Goal: Ask a question

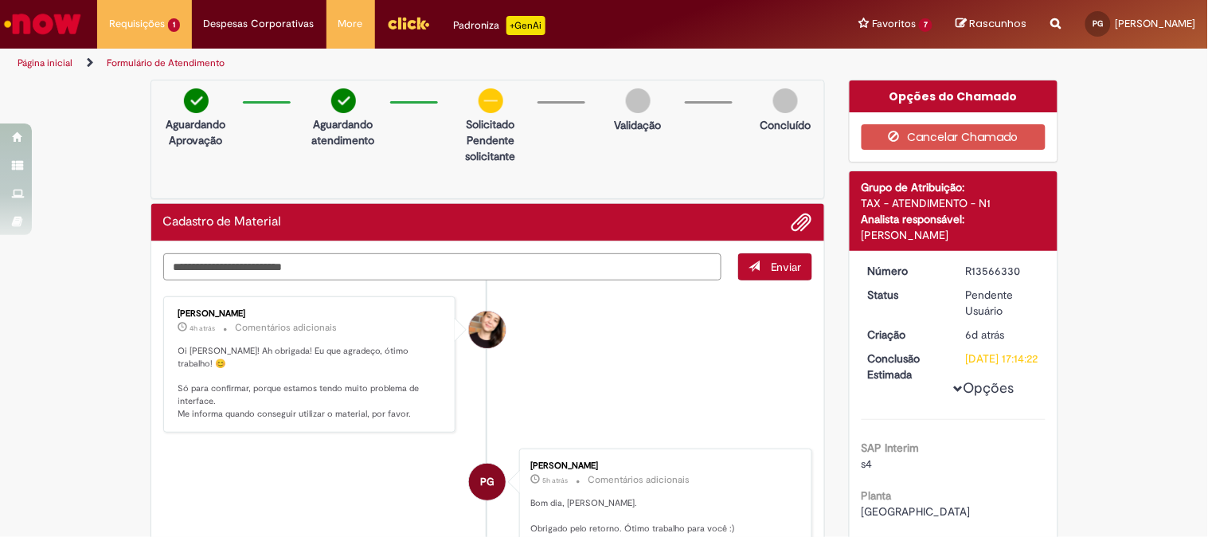
click at [438, 259] on textarea "Digite sua mensagem aqui..." at bounding box center [442, 266] width 559 height 27
click at [210, 269] on textarea "**********" at bounding box center [442, 266] width 559 height 27
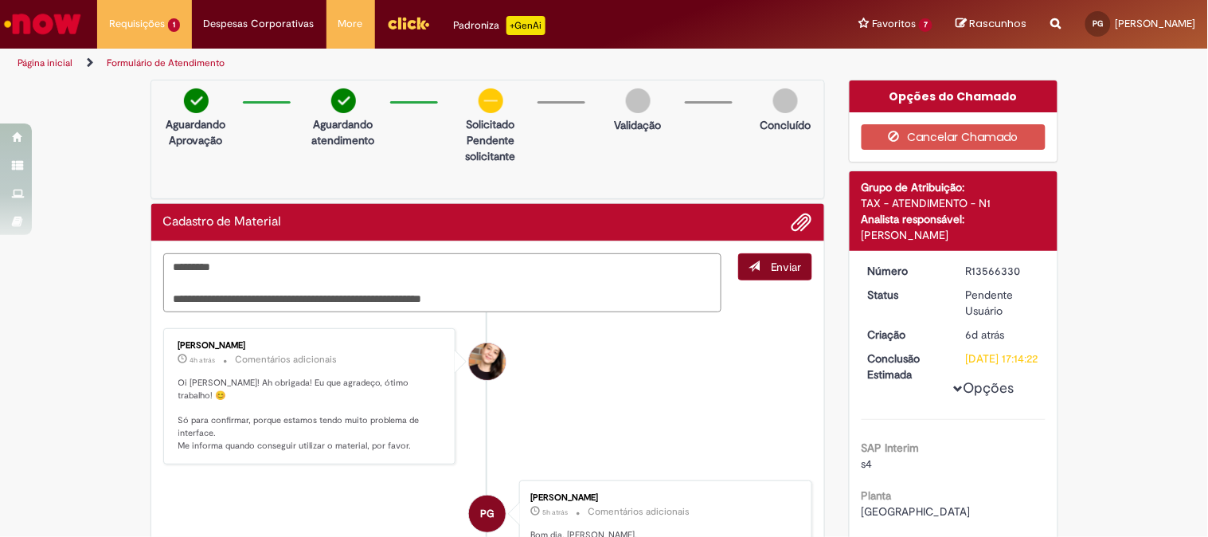
type textarea "**********"
click at [762, 272] on button "Enviar" at bounding box center [775, 266] width 74 height 27
